Goal: Task Accomplishment & Management: Complete application form

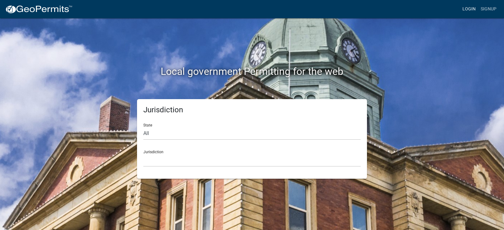
click at [461, 10] on link "Login" at bounding box center [469, 9] width 18 height 12
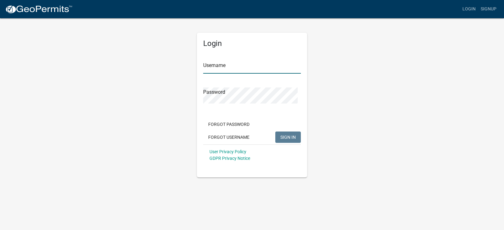
type input "djk"
click at [275, 143] on button "SIGN IN" at bounding box center [288, 137] width 26 height 11
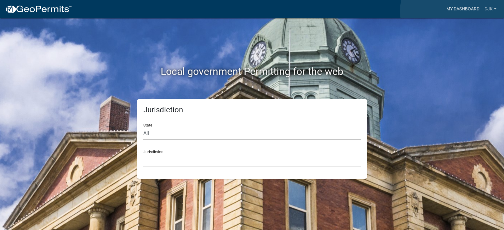
click at [460, 11] on link "My Dashboard" at bounding box center [463, 9] width 38 height 12
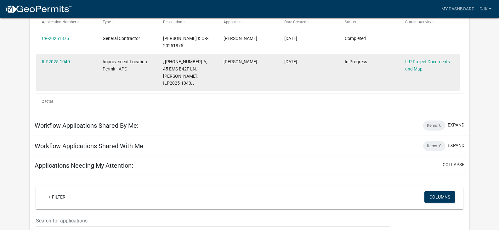
scroll to position [112, 0]
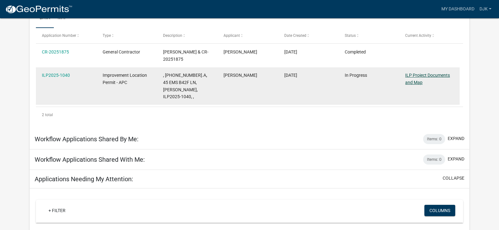
click at [421, 85] on link "ILP Project Documents and Map" at bounding box center [427, 79] width 45 height 12
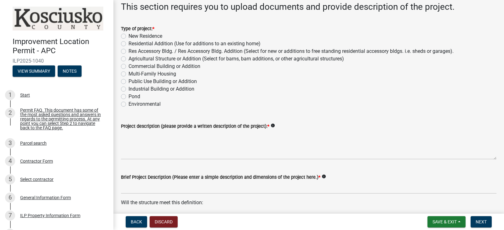
scroll to position [32, 0]
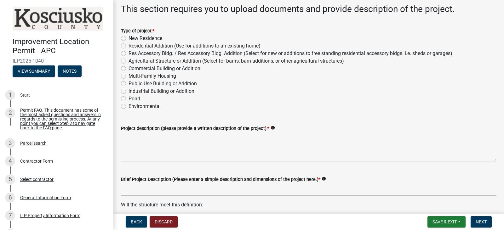
click at [129, 57] on label "Res Accessory Bldg. / Res Accessory Bldg. Addition (Select for new or additions…" at bounding box center [291, 54] width 325 height 8
click at [129, 54] on input "Res Accessory Bldg. / Res Accessory Bldg. Addition (Select for new or additions…" at bounding box center [131, 52] width 4 height 4
radio input "true"
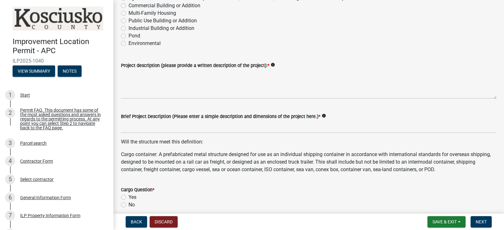
scroll to position [126, 0]
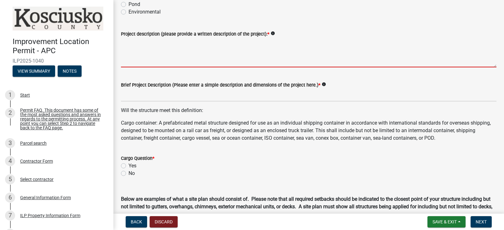
click at [153, 67] on textarea "Project description (please provide a written description of the project): *" at bounding box center [309, 53] width 376 height 30
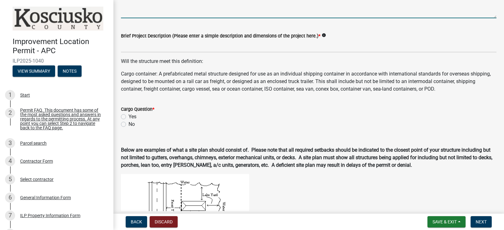
scroll to position [189, 0]
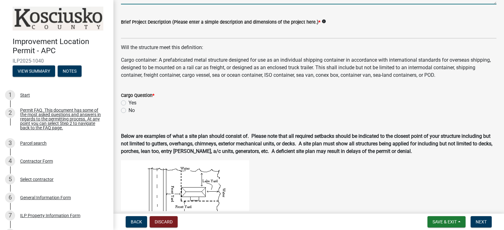
type textarea "12x12 portable storage"
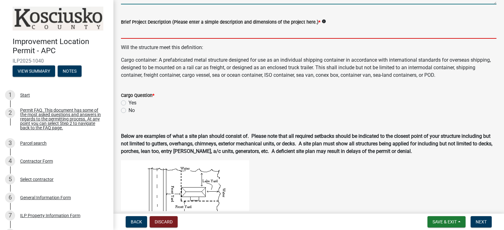
click at [182, 39] on input "Brief Project Description (Please enter a simple description and dimensions of …" at bounding box center [309, 32] width 376 height 13
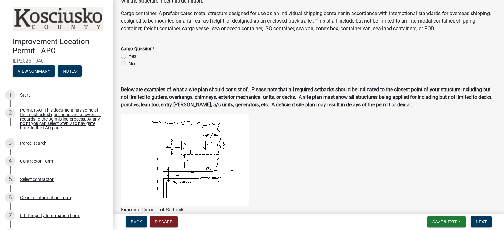
scroll to position [252, 0]
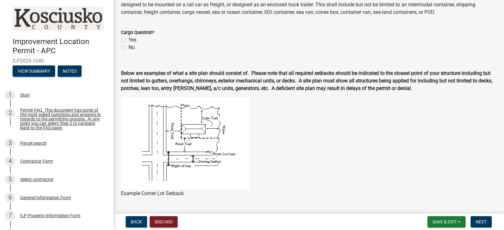
type input "12x12portable storage"
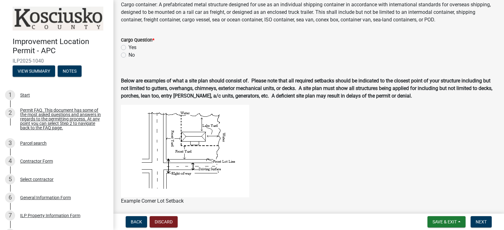
click at [126, 59] on div "Cargo Question * Yes No" at bounding box center [309, 47] width 376 height 23
click at [129, 59] on label "No" at bounding box center [132, 55] width 6 height 8
click at [129, 55] on input "No" at bounding box center [131, 53] width 4 height 4
radio input "true"
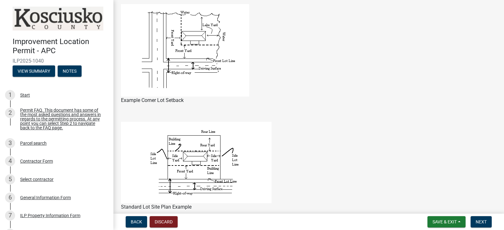
scroll to position [363, 0]
click at [486, 216] on button "Next" at bounding box center [481, 221] width 21 height 11
click at [479, 220] on span "Next" at bounding box center [481, 222] width 11 height 5
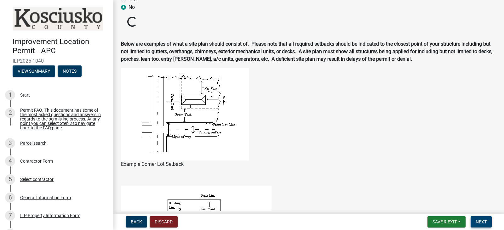
scroll to position [268, 0]
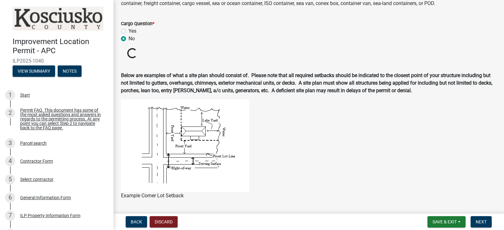
drag, startPoint x: 163, startPoint y: 32, endPoint x: 146, endPoint y: 35, distance: 17.0
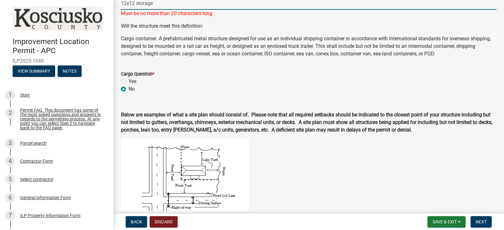
scroll to position [205, 0]
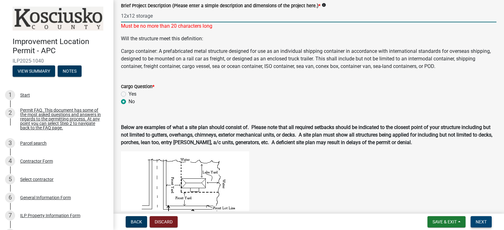
type input "12x12 storage"
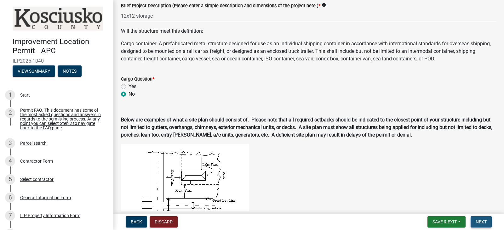
click at [476, 221] on span "Next" at bounding box center [481, 222] width 11 height 5
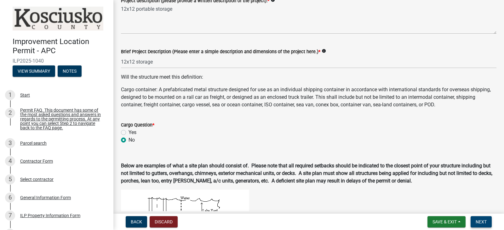
scroll to position [174, 0]
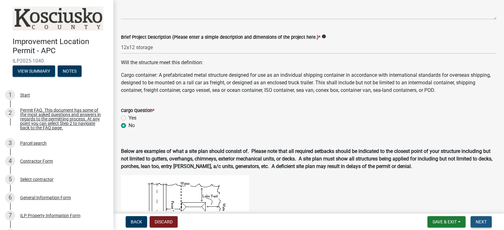
click at [476, 220] on span "Next" at bounding box center [481, 222] width 11 height 5
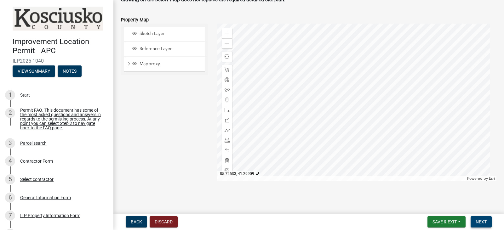
scroll to position [828, 0]
click at [433, 221] on span "Save & Exit" at bounding box center [445, 222] width 24 height 5
click at [415, 199] on button "Save & Exit" at bounding box center [440, 202] width 50 height 15
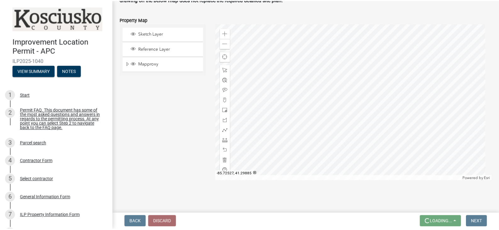
scroll to position [0, 0]
